Goal: Task Accomplishment & Management: Use online tool/utility

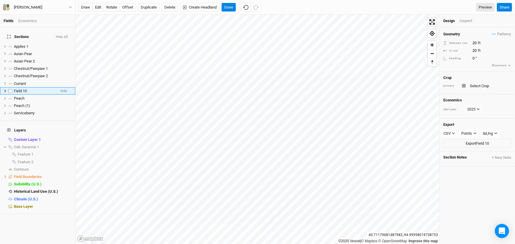
click at [4, 95] on li "Field 10 hide" at bounding box center [37, 90] width 75 height 7
click at [6, 92] on icon at bounding box center [5, 91] width 2 height 3
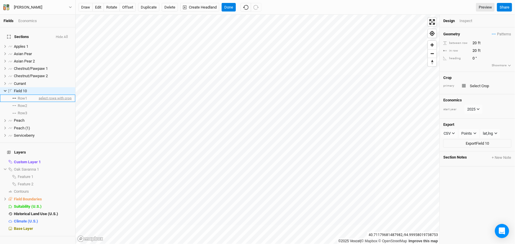
click at [37, 102] on span "select rows with crop" at bounding box center [54, 98] width 34 height 7
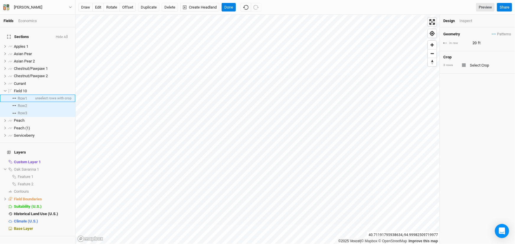
click at [25, 101] on span "Row 1" at bounding box center [22, 98] width 9 height 5
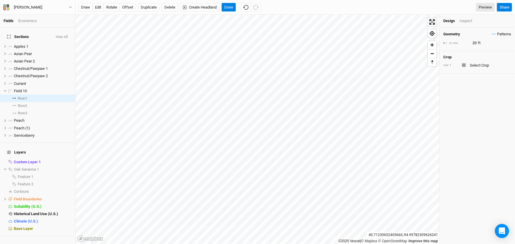
click at [496, 37] on span "Patterns" at bounding box center [501, 34] width 19 height 6
click at [472, 65] on div "＋ New in-row pattern" at bounding box center [483, 61] width 47 height 5
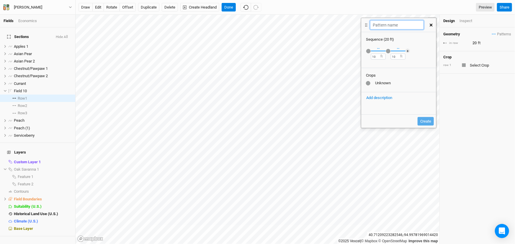
click at [396, 27] on input "text" at bounding box center [396, 24] width 53 height 9
type input "Bur Syc White"
click at [371, 53] on div "button" at bounding box center [368, 51] width 4 height 4
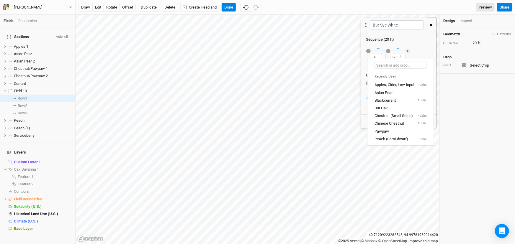
click at [380, 66] on input "text" at bounding box center [401, 65] width 52 height 7
type input "B"
type input "Blackcurrant"
type input "Bu"
type input "Bur Oak"
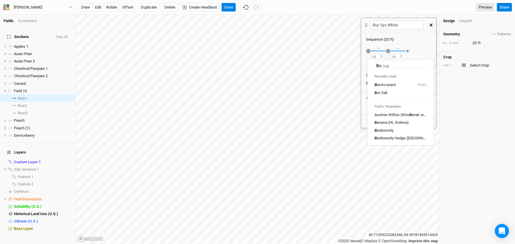
type input "Bur"
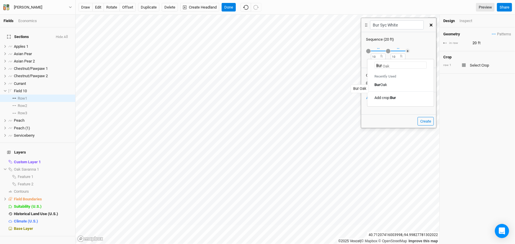
click at [381, 87] on div "Bur Oak" at bounding box center [381, 84] width 13 height 5
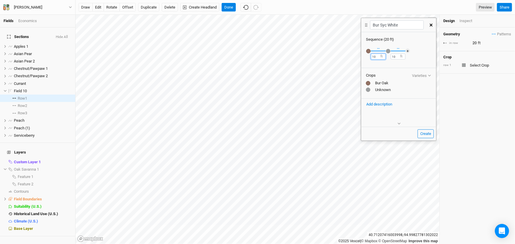
click at [347, 53] on div "Fields Economics Sections Hide All Apples 1 hide Asian Pear hide Asian Pear 2 h…" at bounding box center [257, 122] width 515 height 244
type input "20"
click at [389, 53] on div "button" at bounding box center [388, 51] width 4 height 4
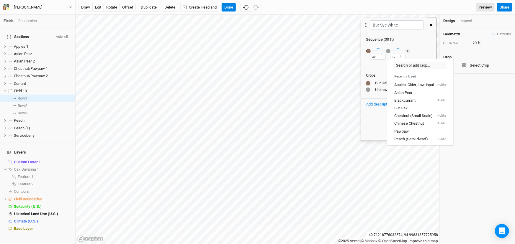
click at [389, 53] on div "button" at bounding box center [388, 51] width 4 height 4
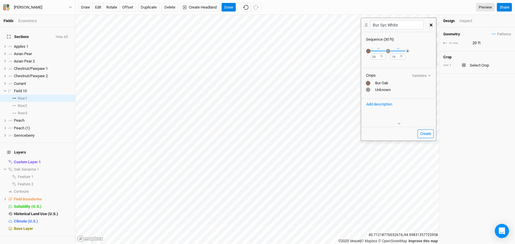
click at [389, 53] on div "button" at bounding box center [388, 51] width 4 height 4
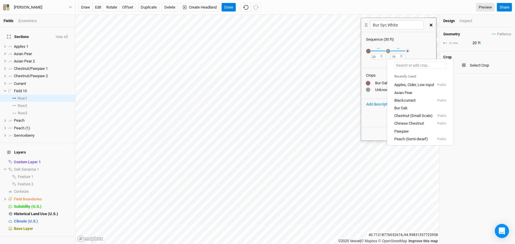
click at [399, 64] on input "text" at bounding box center [420, 65] width 52 height 7
type input "Sy"
type input "Sycamore"
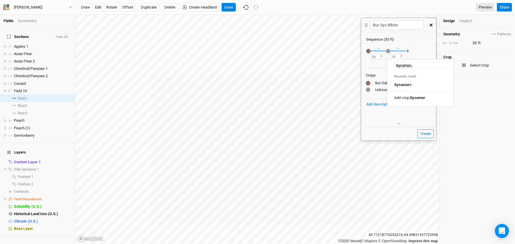
type input "Sycamore"
click at [410, 89] on link "Sycamore" at bounding box center [420, 85] width 66 height 8
drag, startPoint x: 397, startPoint y: 61, endPoint x: 367, endPoint y: 57, distance: 30.7
click at [367, 57] on div "Recently Used Apples, Cider, Low-input Public Asian Pear Blackcurrant Public Bu…" at bounding box center [398, 54] width 75 height 25
type input "20"
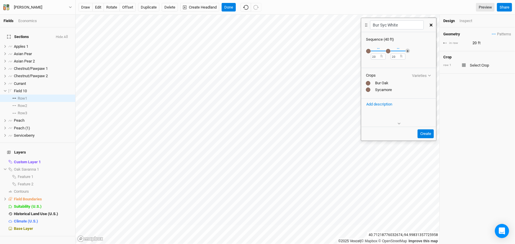
click at [408, 53] on button "＋" at bounding box center [408, 51] width 4 height 4
click at [409, 53] on div "button" at bounding box center [408, 51] width 4 height 4
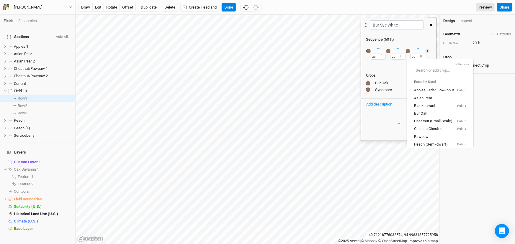
click at [425, 70] on input "text" at bounding box center [440, 70] width 52 height 7
type input "w"
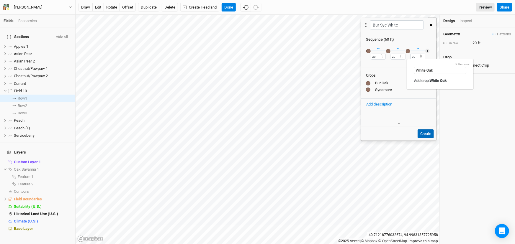
type input "White Oak"
click at [426, 138] on button "Create" at bounding box center [426, 134] width 16 height 9
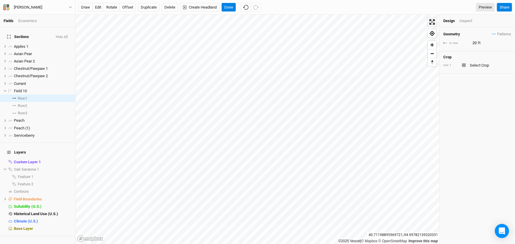
click at [466, 67] on div at bounding box center [464, 65] width 4 height 4
click at [500, 35] on span "Patterns" at bounding box center [501, 34] width 19 height 6
click at [482, 57] on button "Bur Syc White" at bounding box center [475, 56] width 41 height 9
click at [476, 69] on input "text" at bounding box center [489, 65] width 43 height 7
type input "b"
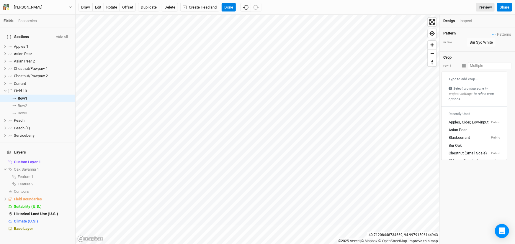
type input "blackcurrant"
type input "w"
type input "White Oak"
drag, startPoint x: 479, startPoint y: 128, endPoint x: 479, endPoint y: 123, distance: 5.3
click at [479, 127] on div "Pattern Patterns Chestnut/Pawpaw view Bur Syc White view ＋ New in-row pattern i…" at bounding box center [477, 135] width 75 height 217
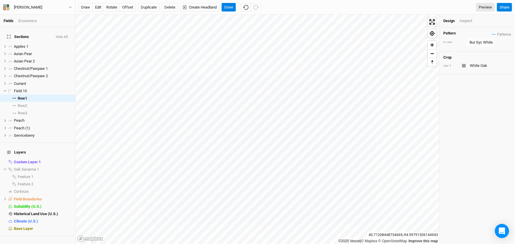
click at [466, 68] on div at bounding box center [464, 66] width 4 height 4
click at [473, 74] on div "Crop row 1 White Oak" at bounding box center [477, 63] width 75 height 23
click at [484, 68] on div "Crop row 1 White Oak" at bounding box center [477, 63] width 75 height 23
click at [483, 38] on div "Pattern Patterns Chestnut/Pawpaw view Bur Syc White view ＋ New in-row pattern" at bounding box center [477, 34] width 68 height 7
click at [482, 45] on div "Bur Syc White" at bounding box center [481, 43] width 23 height 6
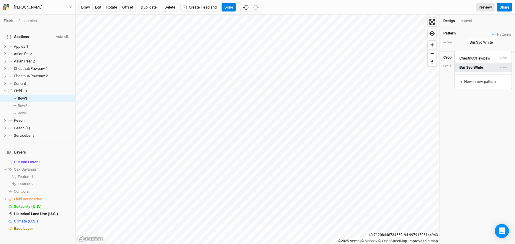
click at [504, 66] on button "view" at bounding box center [504, 67] width 16 height 9
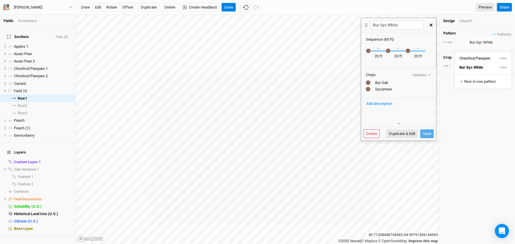
click at [408, 53] on div "Recently Used Apples, Cider, Low-input Public Asian Pear Blackcurrant Public Bu…" at bounding box center [408, 50] width 5 height 5
click at [409, 53] on div "Recently Used Apples, Cider, Low-input Public Asian Pear Blackcurrant Public Bu…" at bounding box center [408, 50] width 5 height 5
click at [405, 138] on button "Duplicate & Edit" at bounding box center [402, 134] width 32 height 9
type input "Bur Syc White 3"
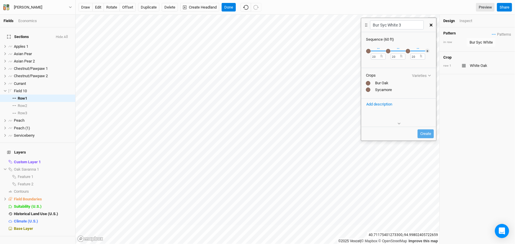
click at [410, 53] on div "button" at bounding box center [408, 51] width 4 height 4
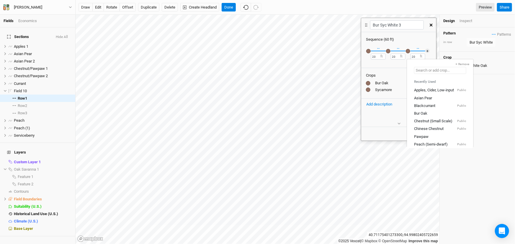
click at [422, 68] on input "text" at bounding box center [440, 70] width 52 height 7
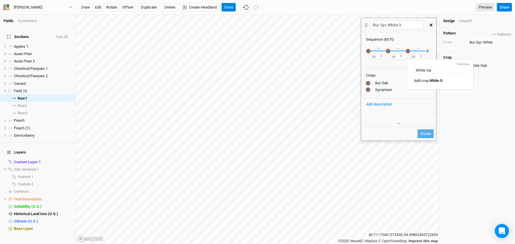
type input "White Oak"
click at [435, 85] on link "Add crop: White Oak" at bounding box center [440, 81] width 66 height 8
click at [424, 138] on button "Create" at bounding box center [426, 134] width 16 height 9
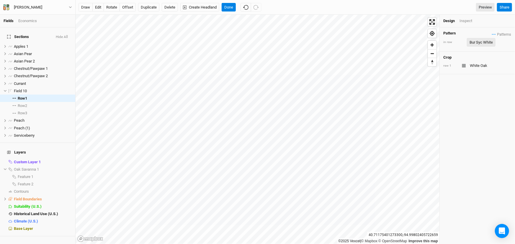
click at [488, 45] on div "Bur Syc White" at bounding box center [481, 43] width 23 height 6
click at [483, 76] on button "Bur Syc White 3" at bounding box center [475, 76] width 41 height 9
click at [491, 45] on div "Bur Syc White 3" at bounding box center [483, 43] width 26 height 6
click at [488, 66] on button "Bur Syc White" at bounding box center [475, 67] width 41 height 9
click at [486, 45] on div "Bur Syc White" at bounding box center [481, 43] width 23 height 6
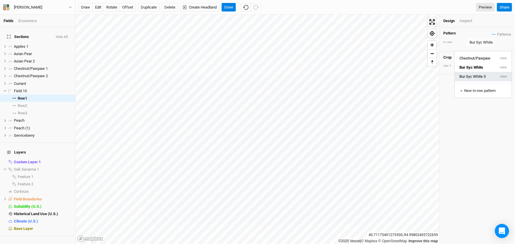
click at [492, 76] on button "Bur Syc White 3" at bounding box center [475, 76] width 41 height 9
click at [492, 45] on div "Bur Syc White 3" at bounding box center [483, 43] width 26 height 6
click at [504, 68] on button "view" at bounding box center [504, 67] width 16 height 9
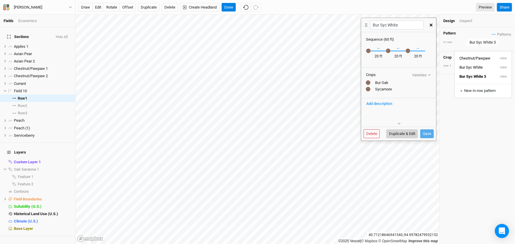
click at [407, 138] on button "Duplicate & Edit" at bounding box center [402, 134] width 32 height 9
type input "Bur Syc White 4"
click at [430, 27] on icon "button" at bounding box center [431, 25] width 3 height 3
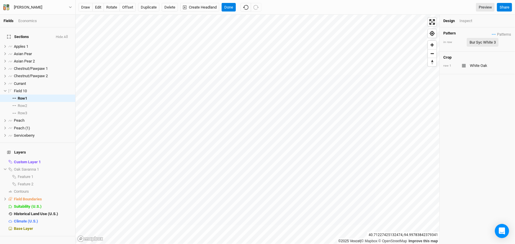
click at [490, 45] on div "Bur Syc White 3" at bounding box center [483, 43] width 26 height 6
click at [509, 69] on button "view" at bounding box center [504, 67] width 16 height 9
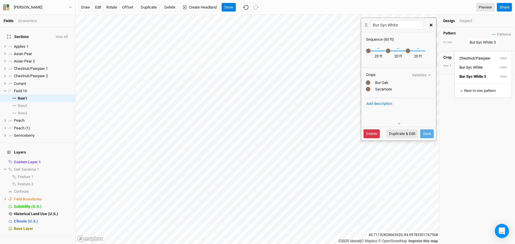
click at [378, 138] on button "Delete" at bounding box center [372, 134] width 16 height 9
click at [420, 138] on button "Delete" at bounding box center [417, 134] width 16 height 9
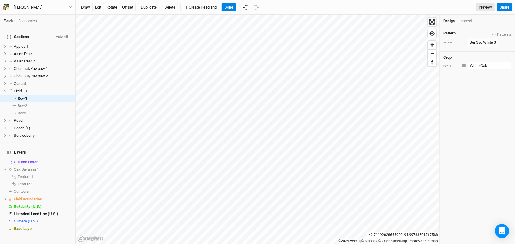
type input "White Oak"
click at [474, 69] on input "White Oak" at bounding box center [489, 65] width 43 height 7
click at [469, 90] on mark "White Oak" at bounding box center [461, 87] width 17 height 4
click at [464, 67] on div "button" at bounding box center [465, 65] width 4 height 4
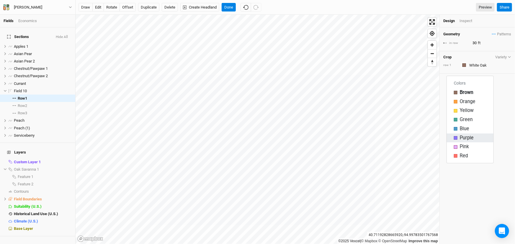
click at [457, 140] on div "button" at bounding box center [456, 138] width 4 height 4
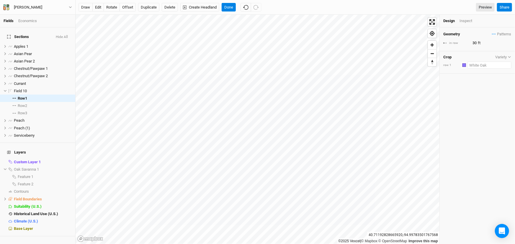
click at [480, 69] on input "text" at bounding box center [490, 65] width 44 height 7
click at [465, 67] on div "button" at bounding box center [465, 65] width 4 height 4
click at [458, 131] on div "button" at bounding box center [456, 129] width 4 height 4
click at [479, 69] on input "text" at bounding box center [490, 65] width 44 height 7
type input "Sy"
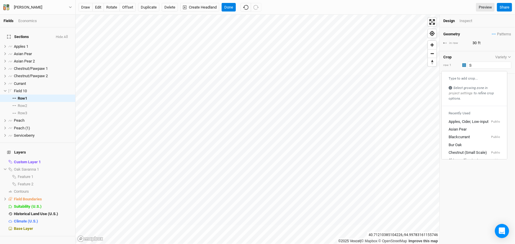
type input "Sycamore"
click at [477, 90] on div "Syc amore" at bounding box center [469, 87] width 32 height 5
type input "Sycamore"
click at [465, 67] on div "button" at bounding box center [465, 65] width 4 height 4
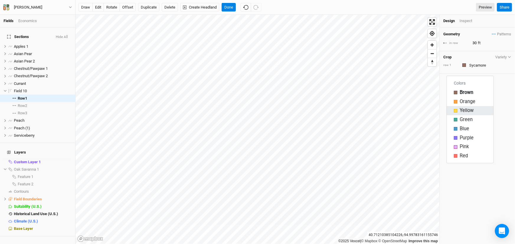
click at [457, 113] on div "button" at bounding box center [456, 111] width 4 height 4
click at [100, 7] on button "edit" at bounding box center [98, 7] width 12 height 9
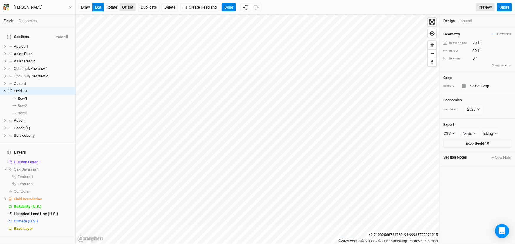
click at [136, 7] on button "offset" at bounding box center [128, 7] width 16 height 9
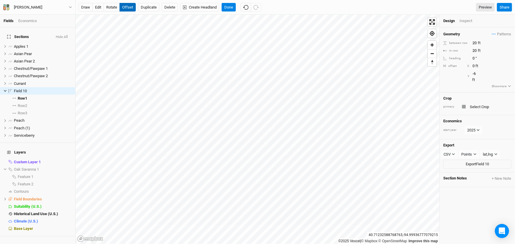
type input "-7"
click at [100, 6] on button "edit" at bounding box center [98, 7] width 12 height 9
click at [27, 101] on span "Row 1" at bounding box center [22, 98] width 9 height 5
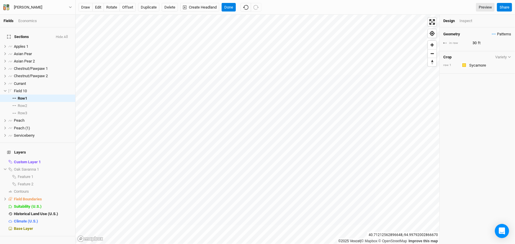
click at [495, 37] on span "Patterns" at bounding box center [501, 34] width 19 height 6
click at [477, 57] on button "Bur Syc White 3" at bounding box center [475, 56] width 41 height 9
click at [236, 5] on button "Done" at bounding box center [229, 7] width 14 height 9
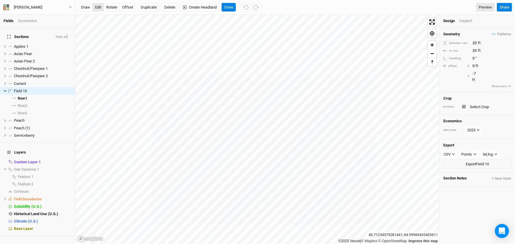
click at [97, 6] on button "edit" at bounding box center [98, 7] width 12 height 9
click at [135, 9] on button "offset" at bounding box center [128, 7] width 16 height 9
type input "-1"
click at [27, 108] on span "Row 2" at bounding box center [22, 106] width 9 height 5
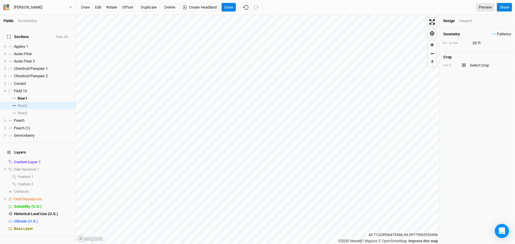
click at [496, 36] on span "Patterns" at bounding box center [501, 34] width 19 height 6
click at [475, 72] on div "＋ New in-row pattern" at bounding box center [483, 70] width 47 height 5
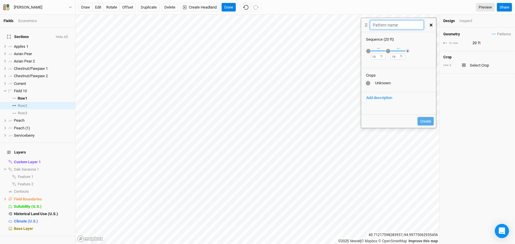
click at [399, 28] on input "text" at bounding box center [396, 24] width 53 height 9
type input "Syc Bur Syc"
click at [370, 53] on div "button" at bounding box center [368, 51] width 4 height 4
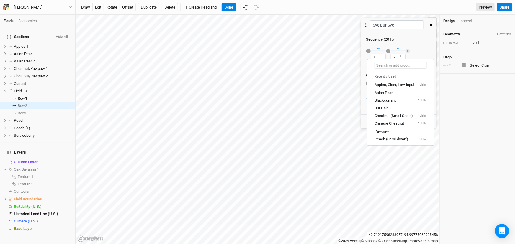
click at [397, 66] on input "text" at bounding box center [401, 65] width 52 height 7
type input "sy"
type input "sycamore"
type input "syca"
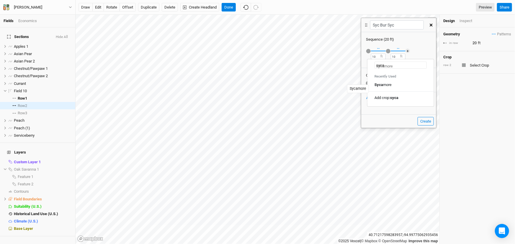
click at [387, 88] on div "Syca more" at bounding box center [383, 84] width 17 height 5
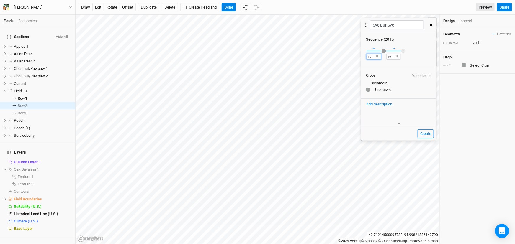
click at [352, 61] on div "Fields Economics Sections Hide All Apples 1 hide Asian Pear hide Asian Pear 2 h…" at bounding box center [257, 122] width 515 height 244
type input "20"
click at [386, 53] on div "button" at bounding box center [384, 51] width 4 height 4
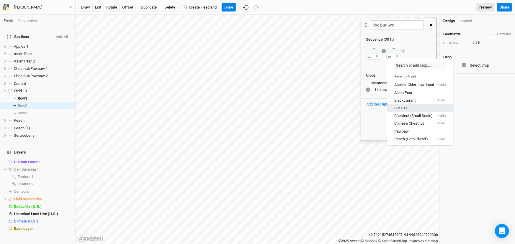
click at [414, 111] on div "Bur Oak" at bounding box center [420, 108] width 52 height 5
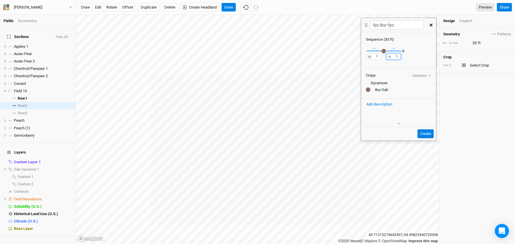
drag, startPoint x: 397, startPoint y: 62, endPoint x: 373, endPoint y: 56, distance: 25.1
click at [370, 60] on div "Recently Used Apples, Cider, Low-input Public Asian Pear Blackcurrant Public Bu…" at bounding box center [398, 54] width 75 height 25
type input "20"
click at [406, 53] on button "＋" at bounding box center [403, 51] width 4 height 4
click at [406, 53] on div "button" at bounding box center [403, 51] width 4 height 4
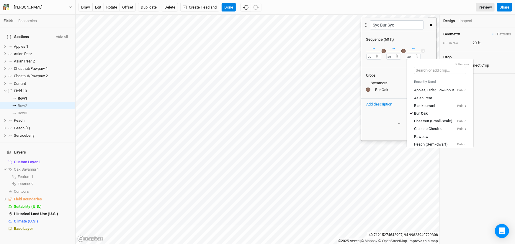
click at [431, 72] on input "text" at bounding box center [440, 70] width 52 height 7
type input "Sy"
type input "Sycamore"
type input "Syc"
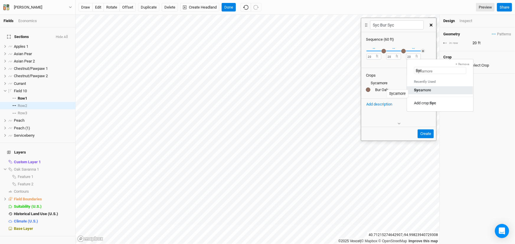
click at [431, 93] on div "Syc amore" at bounding box center [422, 90] width 17 height 5
click at [424, 138] on button "Create" at bounding box center [426, 134] width 16 height 9
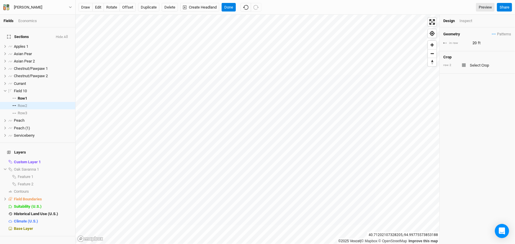
click at [503, 33] on div "Geometry Patterns Chestnut/Pawpaw view Bur Syc White 3 view Syc Bur Syc view ＋ …" at bounding box center [477, 39] width 75 height 24
click at [500, 37] on span "Patterns" at bounding box center [501, 34] width 19 height 6
click at [477, 67] on button "Syc Bur Syc" at bounding box center [475, 65] width 41 height 9
click at [26, 116] on span "Row 3" at bounding box center [22, 113] width 9 height 5
click at [498, 34] on span "Patterns" at bounding box center [501, 34] width 19 height 6
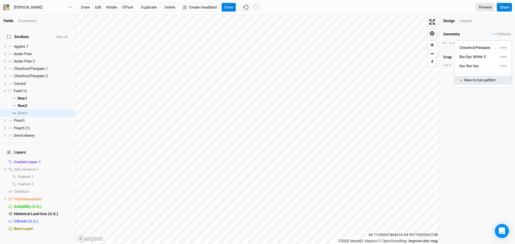
click at [481, 83] on div "＋ New in-row pattern" at bounding box center [483, 80] width 47 height 5
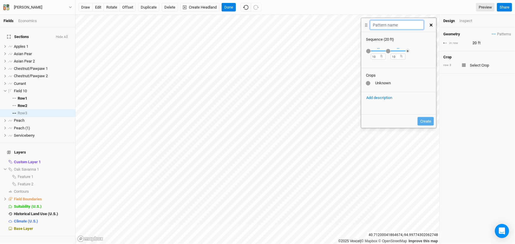
click at [391, 30] on input "text" at bounding box center [396, 24] width 53 height 9
type input "White Syc Bur"
click at [370, 53] on div "button" at bounding box center [368, 51] width 4 height 4
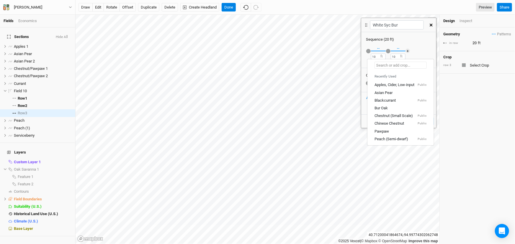
click at [385, 66] on input "text" at bounding box center [401, 65] width 52 height 7
type input "wh"
type input "white Oak"
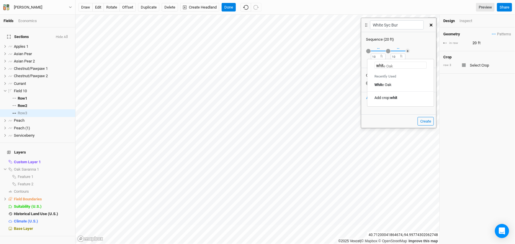
type input "white"
click at [384, 87] on mark "White" at bounding box center [379, 85] width 9 height 4
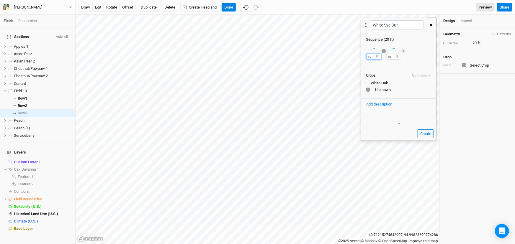
click at [343, 59] on div "Fields Economics Sections Hide All Apples 1 hide Asian Pear hide Asian Pear 2 h…" at bounding box center [257, 122] width 515 height 244
type input "20"
click at [386, 53] on div "button" at bounding box center [384, 51] width 4 height 4
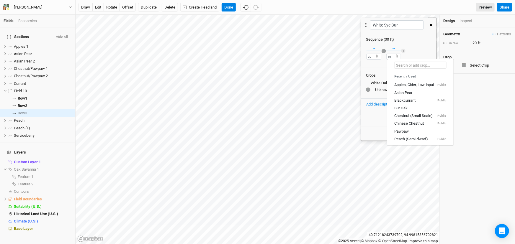
click at [409, 66] on input "text" at bounding box center [420, 65] width 52 height 7
type input "Sy"
type input "Sycamore"
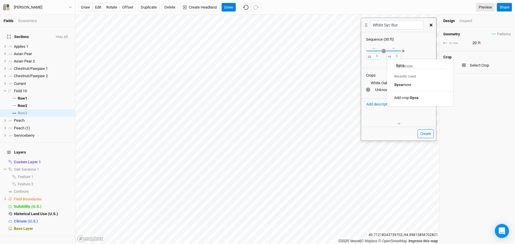
type input "Sycam"
click at [406, 87] on mark "Sycam" at bounding box center [400, 85] width 12 height 4
drag, startPoint x: 399, startPoint y: 61, endPoint x: 366, endPoint y: 58, distance: 32.8
click at [366, 58] on div "Recently Used Apples, Cider, Low-input Public Asian Pear Blackcurrant Public Bu…" at bounding box center [398, 54] width 75 height 25
type input "20"
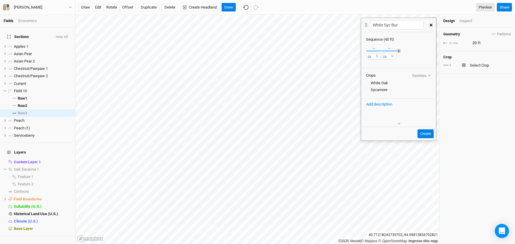
click at [401, 53] on button "＋" at bounding box center [399, 51] width 4 height 4
click at [397, 51] on div "button" at bounding box center [397, 51] width 0 height 0
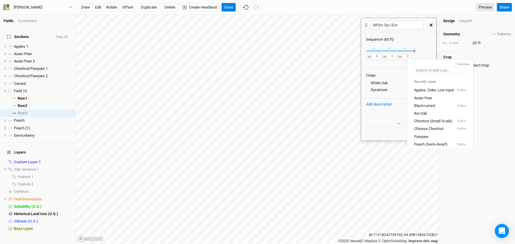
click at [424, 70] on input "text" at bounding box center [440, 70] width 52 height 7
type input "B"
type input "Blackcurrant"
type input "Bu"
type input "Bur Oak"
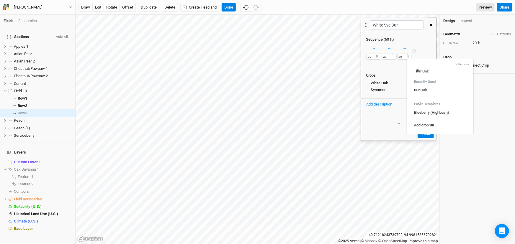
type input "Bur"
click at [425, 93] on div "Bur Oak" at bounding box center [420, 90] width 13 height 5
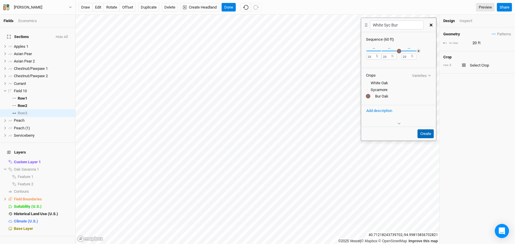
click at [425, 138] on button "Create" at bounding box center [426, 134] width 16 height 9
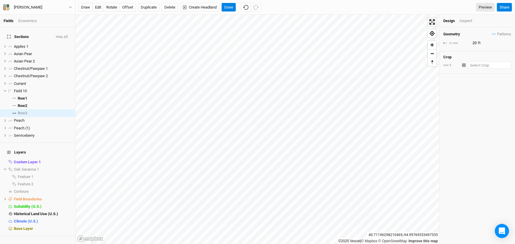
click at [486, 69] on input "text" at bounding box center [489, 65] width 43 height 7
click at [505, 35] on span "Patterns" at bounding box center [501, 34] width 19 height 6
click at [481, 75] on button "White Syc Bur" at bounding box center [475, 75] width 41 height 9
click at [236, 5] on button "Done" at bounding box center [229, 7] width 14 height 9
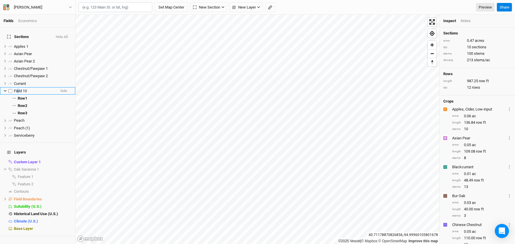
click at [21, 93] on span "Field 10" at bounding box center [20, 91] width 13 height 4
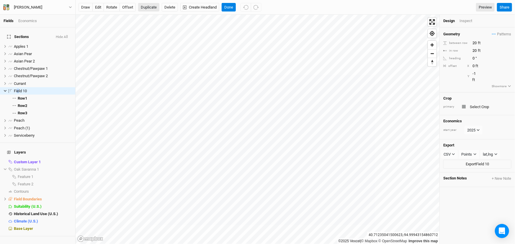
click at [154, 8] on button "Duplicate" at bounding box center [148, 7] width 21 height 9
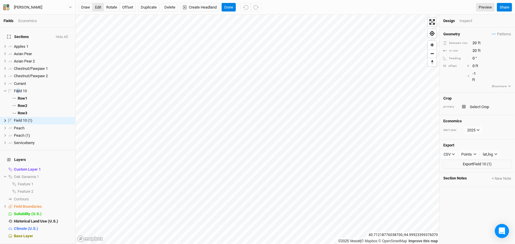
click at [99, 5] on button "edit" at bounding box center [98, 7] width 12 height 9
click at [62, 173] on span "show" at bounding box center [66, 176] width 9 height 7
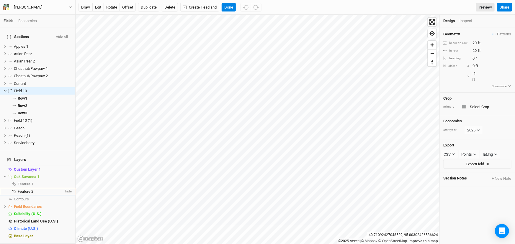
click at [33, 194] on span "Feature 2" at bounding box center [26, 192] width 16 height 4
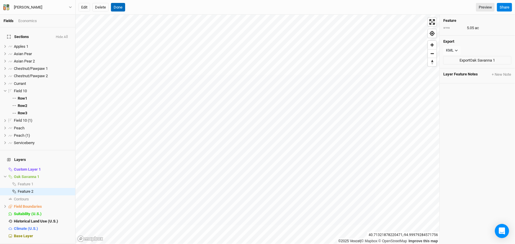
click at [120, 9] on button "Done" at bounding box center [118, 7] width 14 height 9
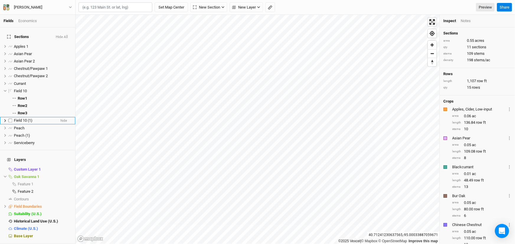
click at [32, 123] on span "Field 10 (1)" at bounding box center [23, 120] width 19 height 4
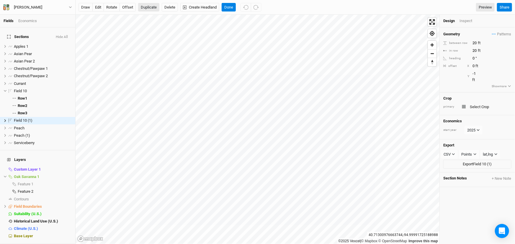
click at [154, 7] on button "Duplicate" at bounding box center [148, 7] width 21 height 9
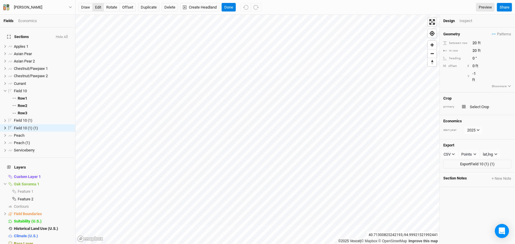
click at [100, 7] on button "edit" at bounding box center [98, 7] width 12 height 9
click at [152, 7] on button "Duplicate" at bounding box center [148, 7] width 21 height 9
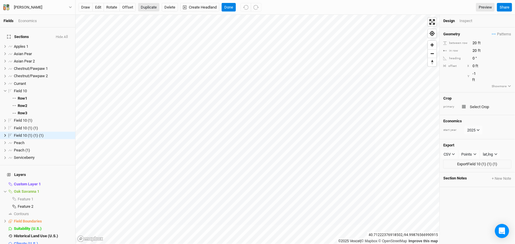
scroll to position [7, 0]
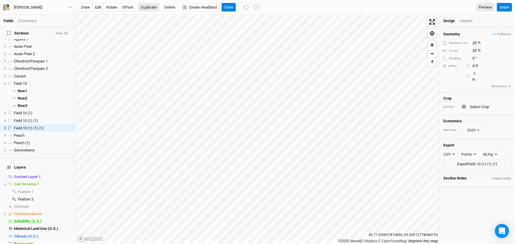
click at [158, 7] on button "Duplicate" at bounding box center [148, 7] width 21 height 9
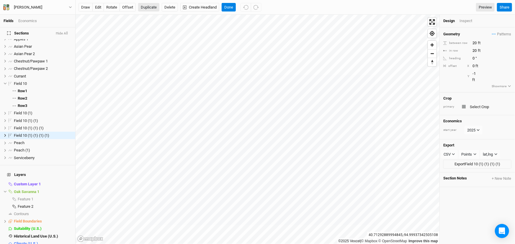
scroll to position [16, 0]
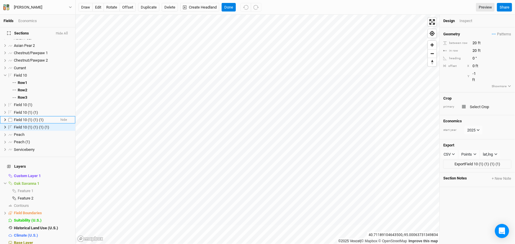
click at [35, 122] on span "Field 10 (1) (1) (1)" at bounding box center [29, 120] width 30 height 4
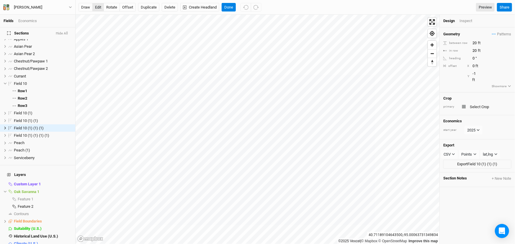
click at [101, 10] on button "edit" at bounding box center [98, 7] width 12 height 9
click at [45, 138] on span "Field 10 (1) (1) (1) (1)" at bounding box center [31, 135] width 35 height 4
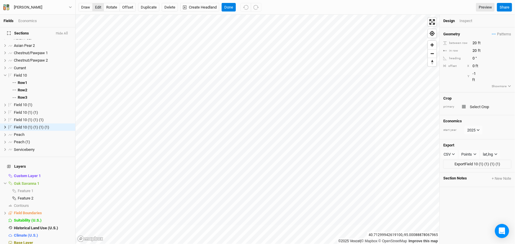
click at [100, 6] on button "edit" at bounding box center [98, 7] width 12 height 9
click at [146, 6] on button "Duplicate" at bounding box center [148, 7] width 21 height 9
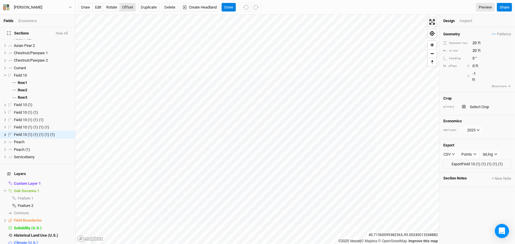
scroll to position [24, 0]
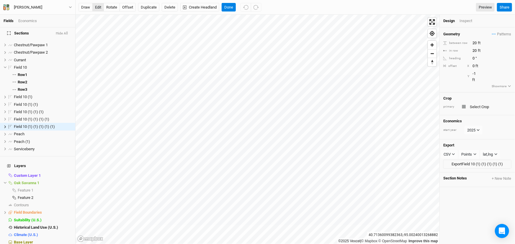
click at [98, 6] on button "edit" at bounding box center [98, 7] width 12 height 9
click at [156, 8] on button "Duplicate" at bounding box center [148, 7] width 21 height 9
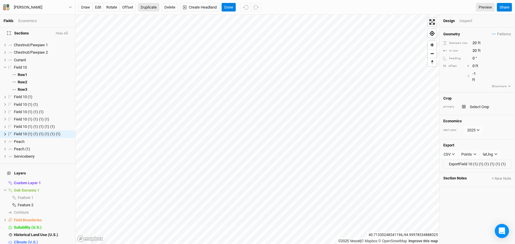
scroll to position [32, 0]
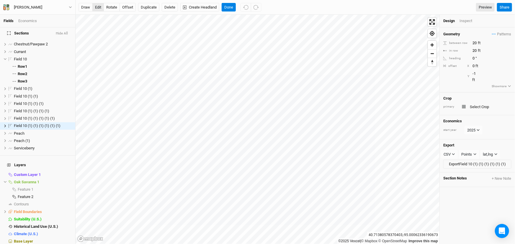
click at [101, 6] on button "edit" at bounding box center [98, 7] width 12 height 9
click at [156, 7] on button "Duplicate" at bounding box center [148, 7] width 21 height 9
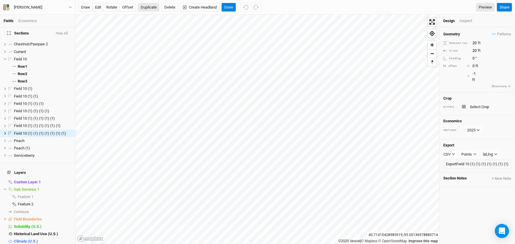
scroll to position [40, 0]
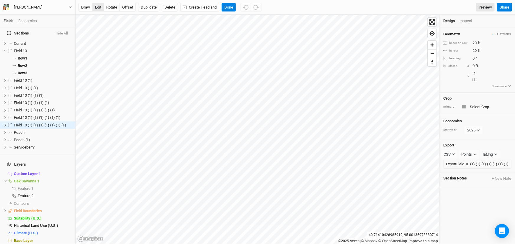
click at [99, 6] on button "edit" at bounding box center [98, 7] width 12 height 9
click at [152, 5] on button "Duplicate" at bounding box center [148, 7] width 21 height 9
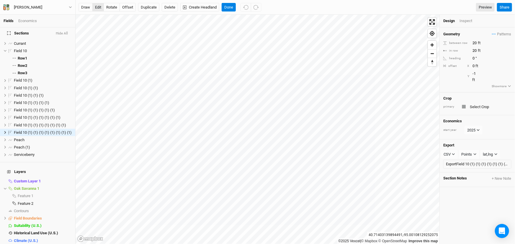
scroll to position [48, 0]
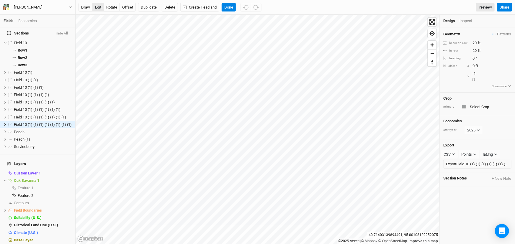
click at [100, 6] on button "edit" at bounding box center [98, 7] width 12 height 9
click at [155, 8] on button "Duplicate" at bounding box center [148, 7] width 21 height 9
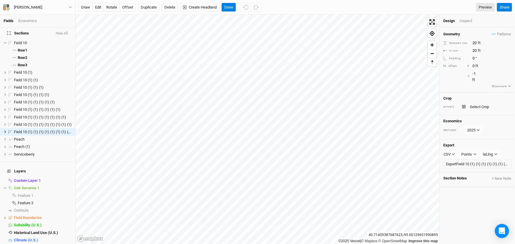
scroll to position [56, 0]
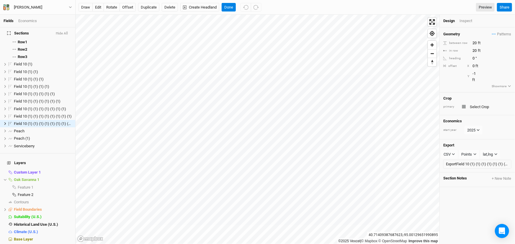
drag, startPoint x: 104, startPoint y: 8, endPoint x: 115, endPoint y: 12, distance: 11.8
click at [104, 8] on button "edit" at bounding box center [98, 7] width 12 height 9
click at [158, 8] on button "Duplicate" at bounding box center [148, 7] width 21 height 9
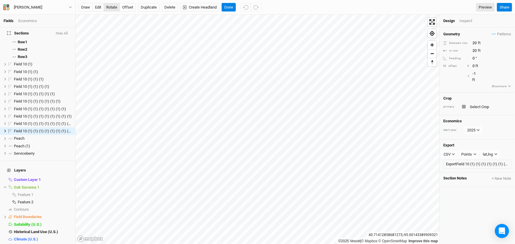
scroll to position [65, 0]
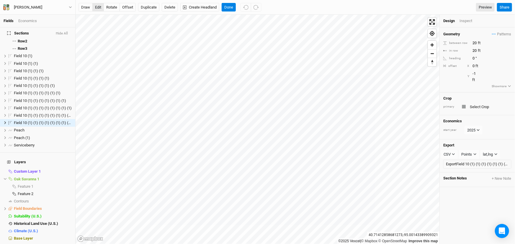
click at [100, 6] on button "edit" at bounding box center [98, 7] width 12 height 9
click at [150, 7] on button "Duplicate" at bounding box center [148, 7] width 21 height 9
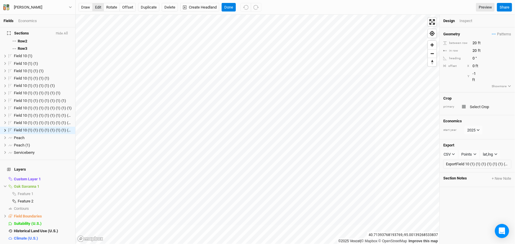
scroll to position [73, 0]
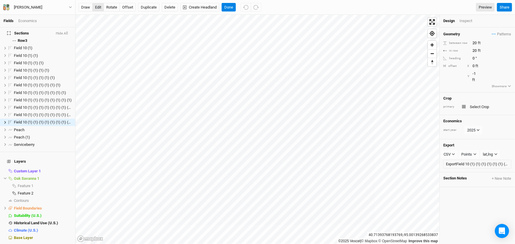
click at [97, 8] on button "edit" at bounding box center [98, 7] width 12 height 9
click at [236, 6] on button "Done" at bounding box center [229, 7] width 14 height 9
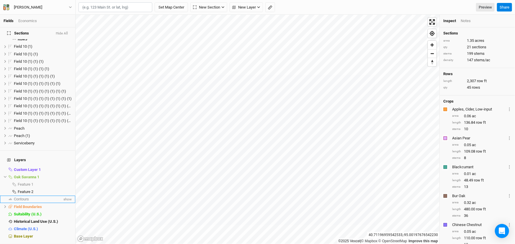
scroll to position [98, 0]
click at [43, 234] on div "Base Layer" at bounding box center [43, 236] width 58 height 5
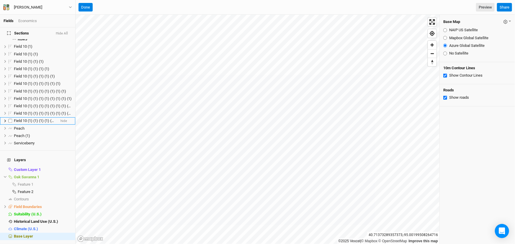
click at [50, 117] on li "Field 10 (1) (1) (1) (1) (1) (1) (1) (1) (1) (1) (1) hide" at bounding box center [37, 120] width 75 height 7
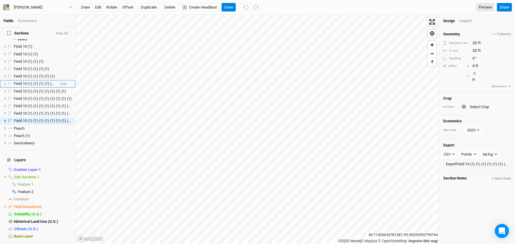
scroll to position [73, 0]
click at [152, 6] on button "Duplicate" at bounding box center [148, 7] width 21 height 9
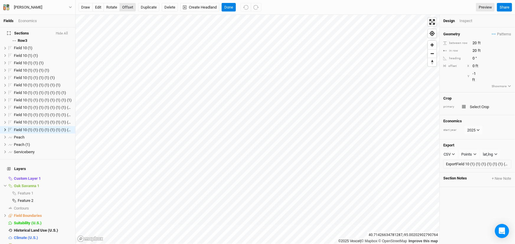
scroll to position [81, 0]
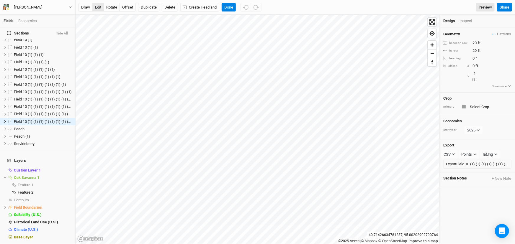
click at [100, 6] on button "edit" at bounding box center [98, 7] width 12 height 9
click at [236, 4] on button "Done" at bounding box center [229, 7] width 14 height 9
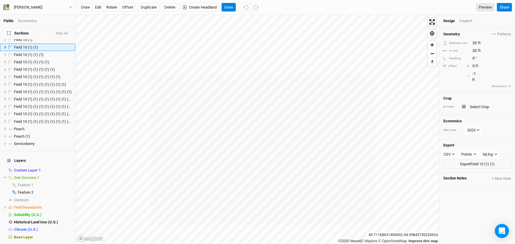
scroll to position [0, 0]
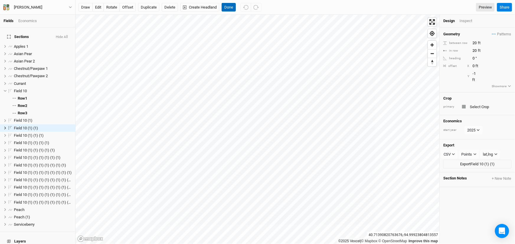
click at [236, 8] on button "Done" at bounding box center [229, 7] width 14 height 9
